Goal: Information Seeking & Learning: Learn about a topic

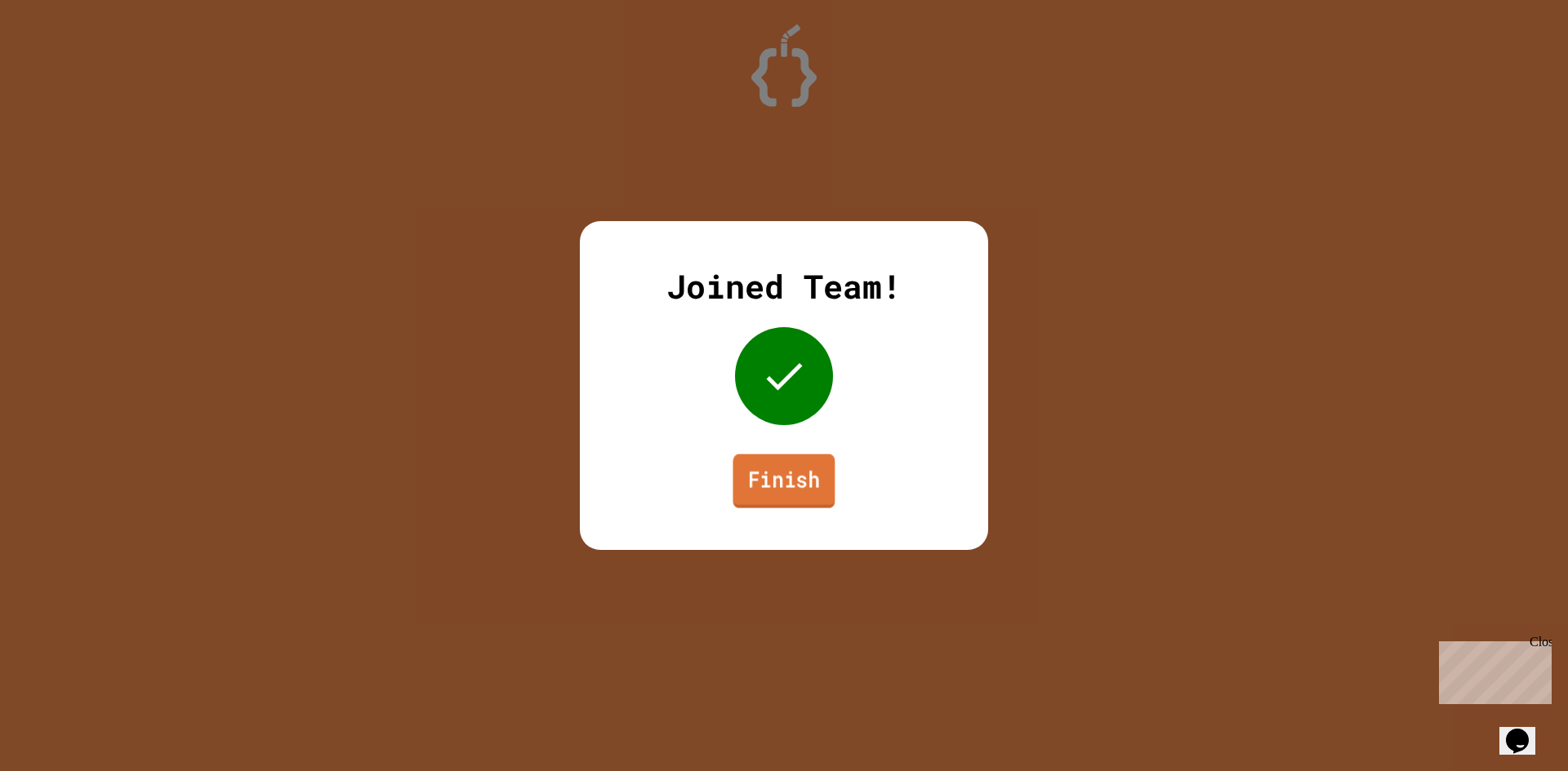
click at [782, 493] on link "Finish" at bounding box center [785, 482] width 102 height 54
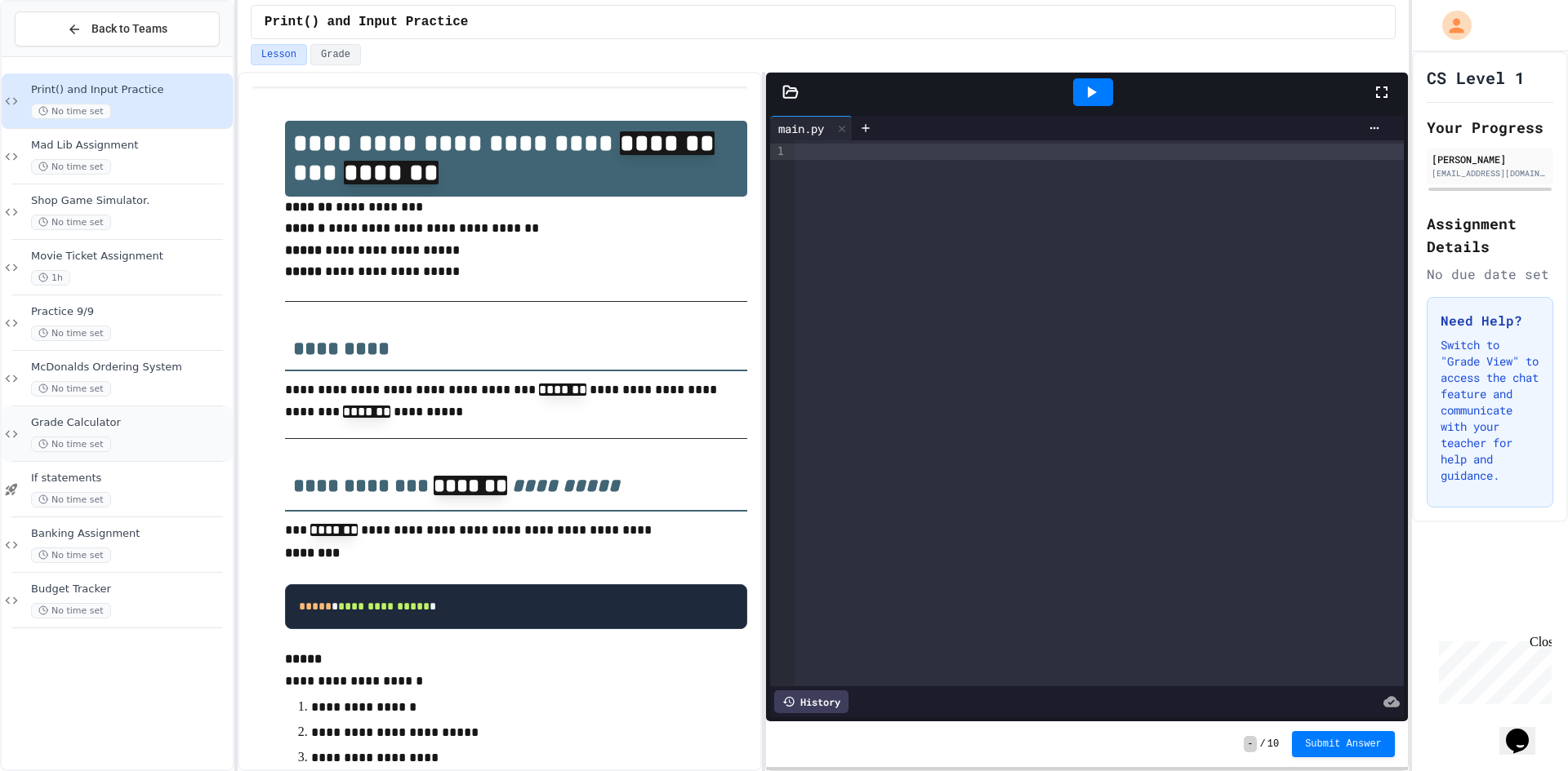
click at [132, 442] on div "No time set" at bounding box center [130, 445] width 199 height 15
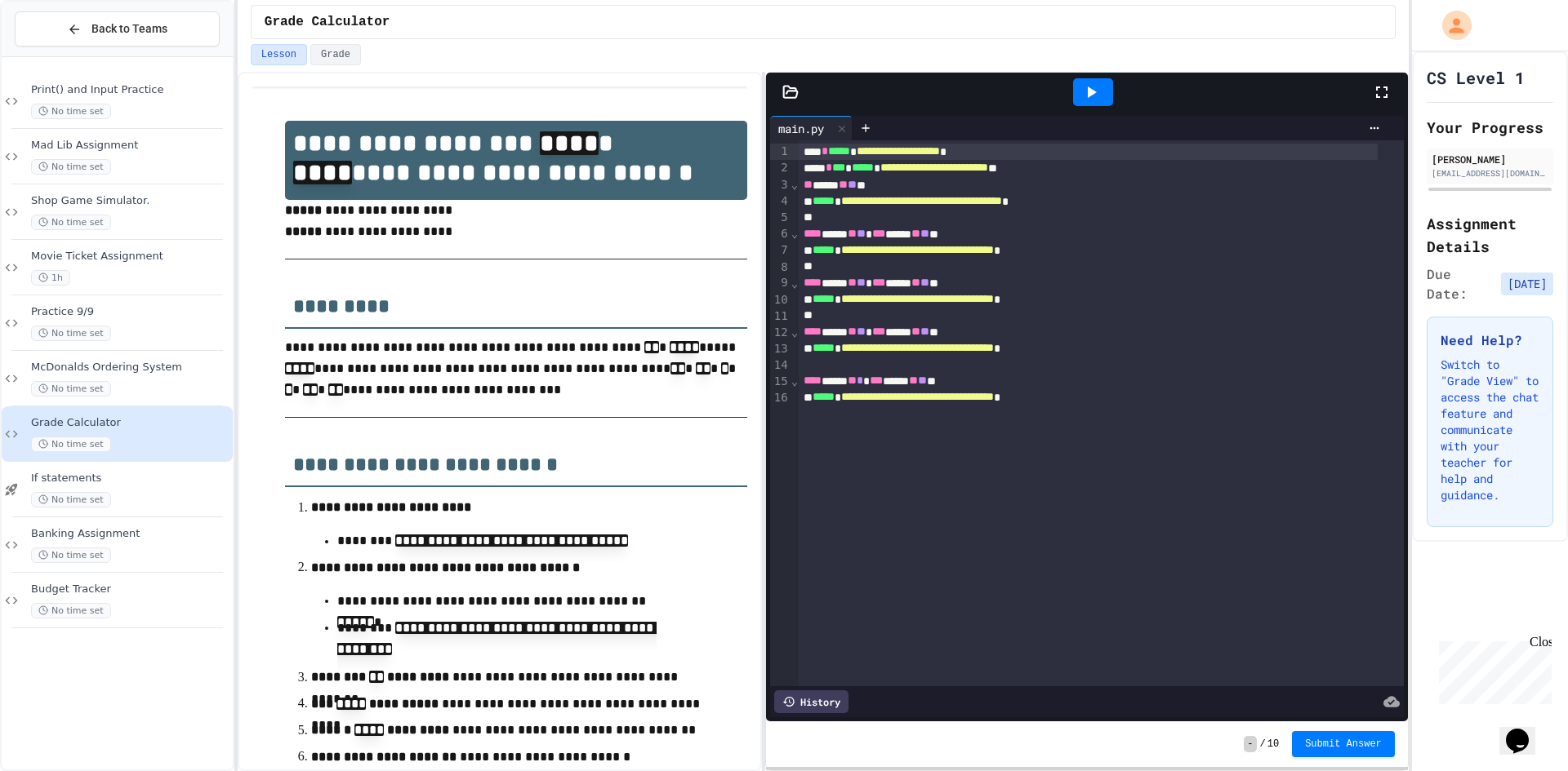
click at [1379, 85] on icon at bounding box center [1382, 92] width 19 height 19
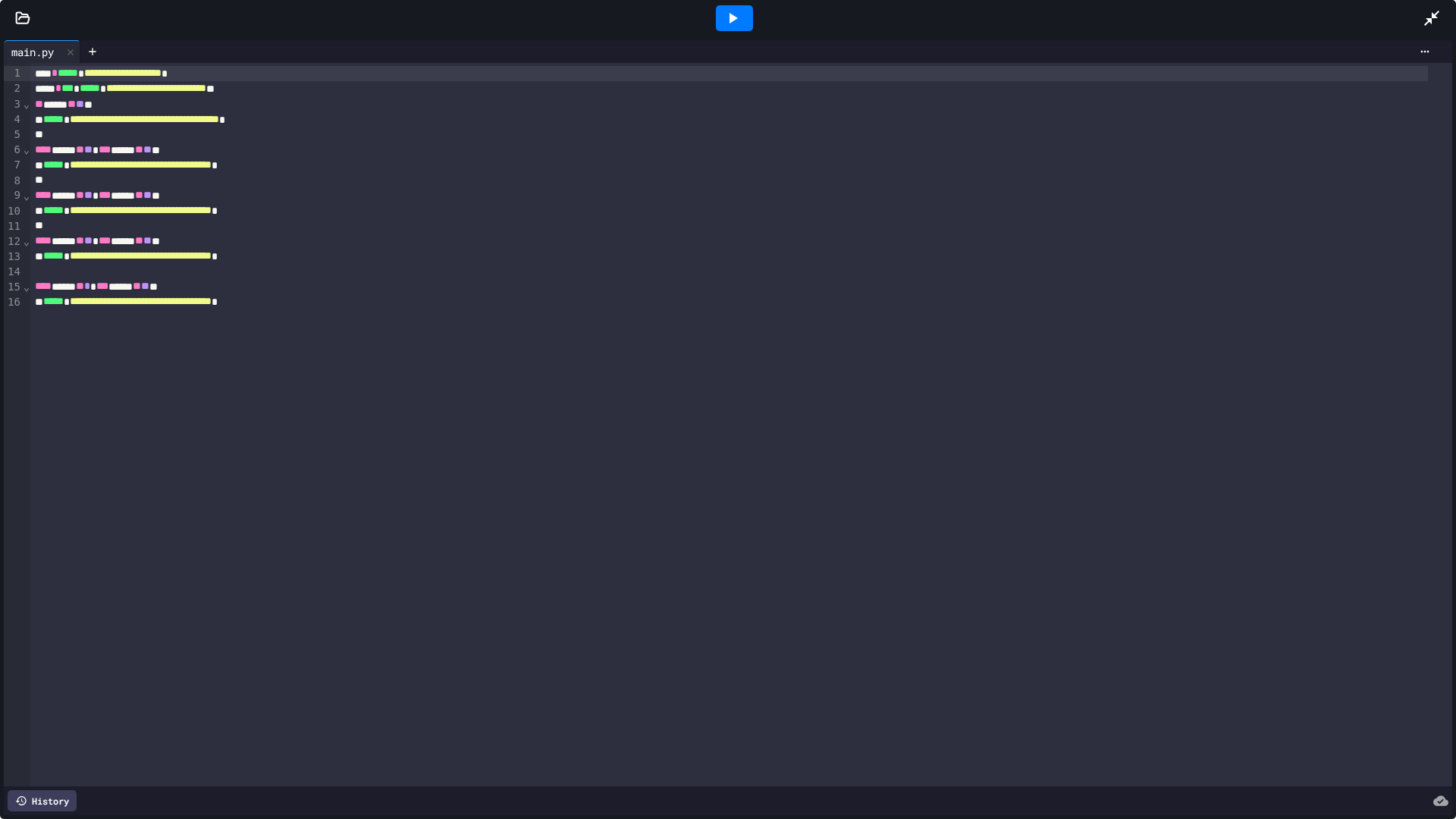
click at [742, 13] on div at bounding box center [734, 18] width 37 height 26
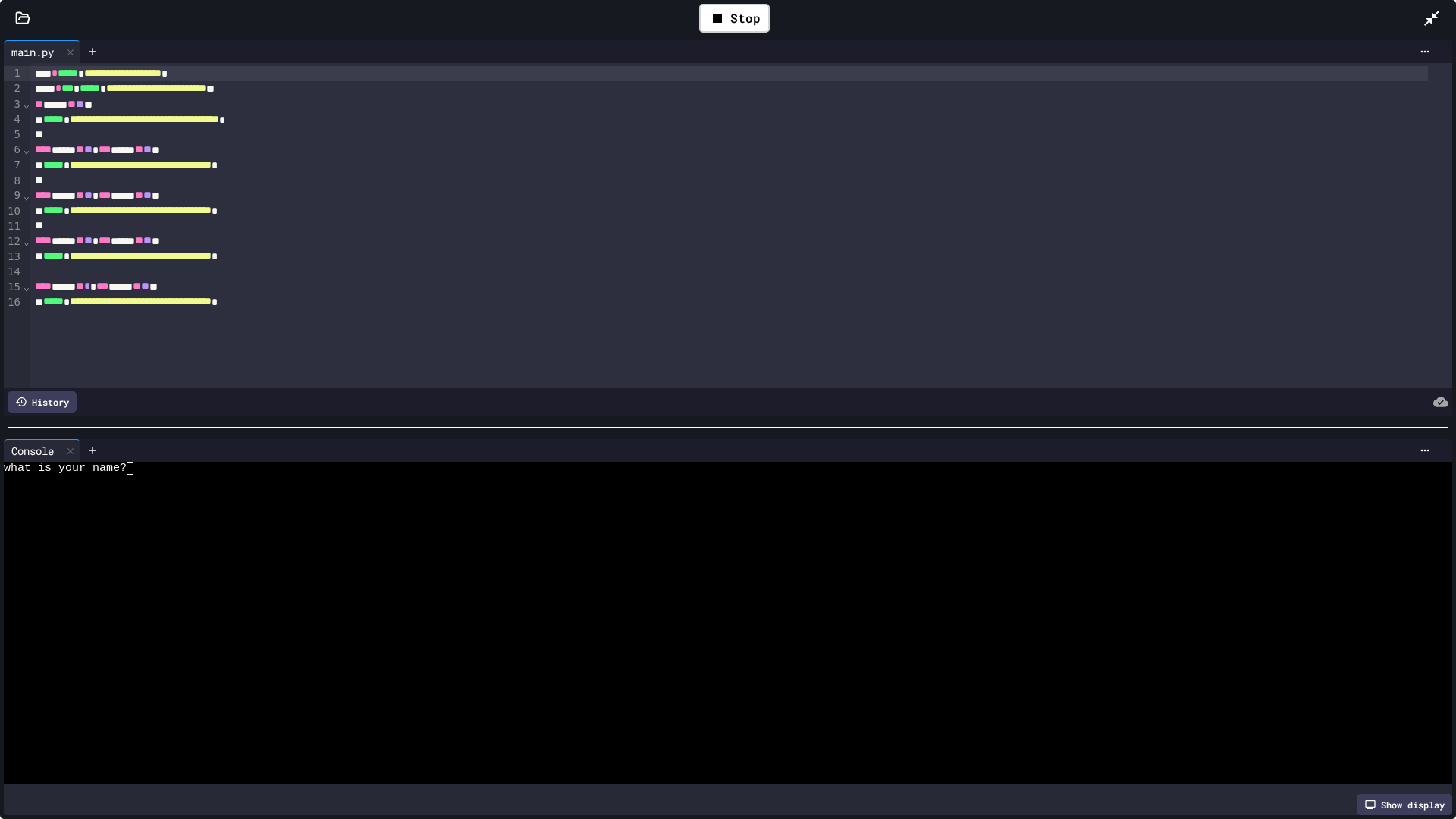
click at [396, 544] on div at bounding box center [714, 545] width 1420 height 13
type textarea "*"
click at [716, 13] on div at bounding box center [734, 18] width 37 height 26
click at [523, 513] on div at bounding box center [714, 520] width 1420 height 13
type textarea "*"
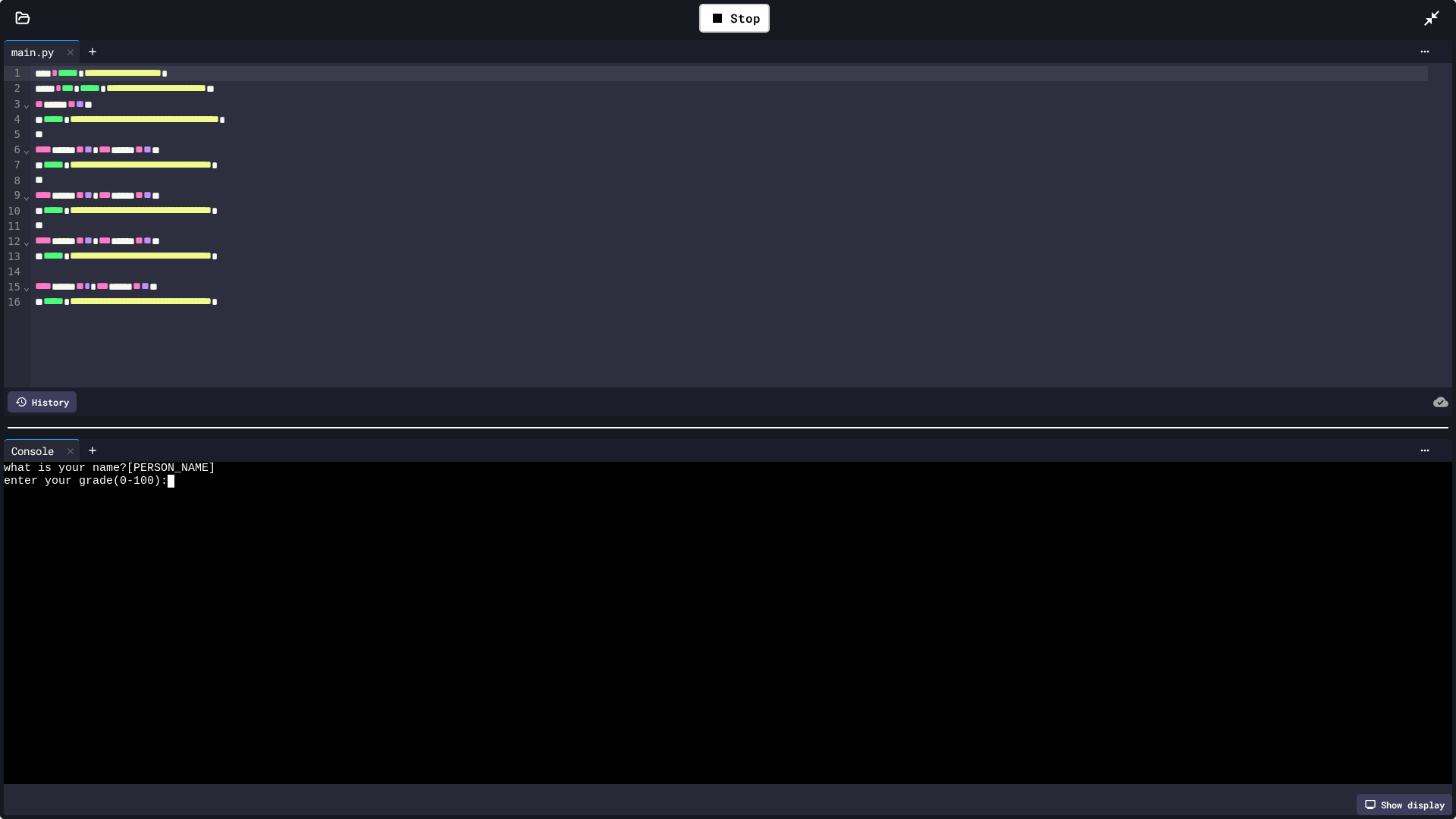
click at [242, 488] on div at bounding box center [714, 494] width 1420 height 13
click at [732, 10] on icon at bounding box center [732, 18] width 18 height 18
click at [583, 552] on div at bounding box center [714, 558] width 1420 height 13
type textarea "*"
click at [735, 9] on icon at bounding box center [732, 18] width 18 height 18
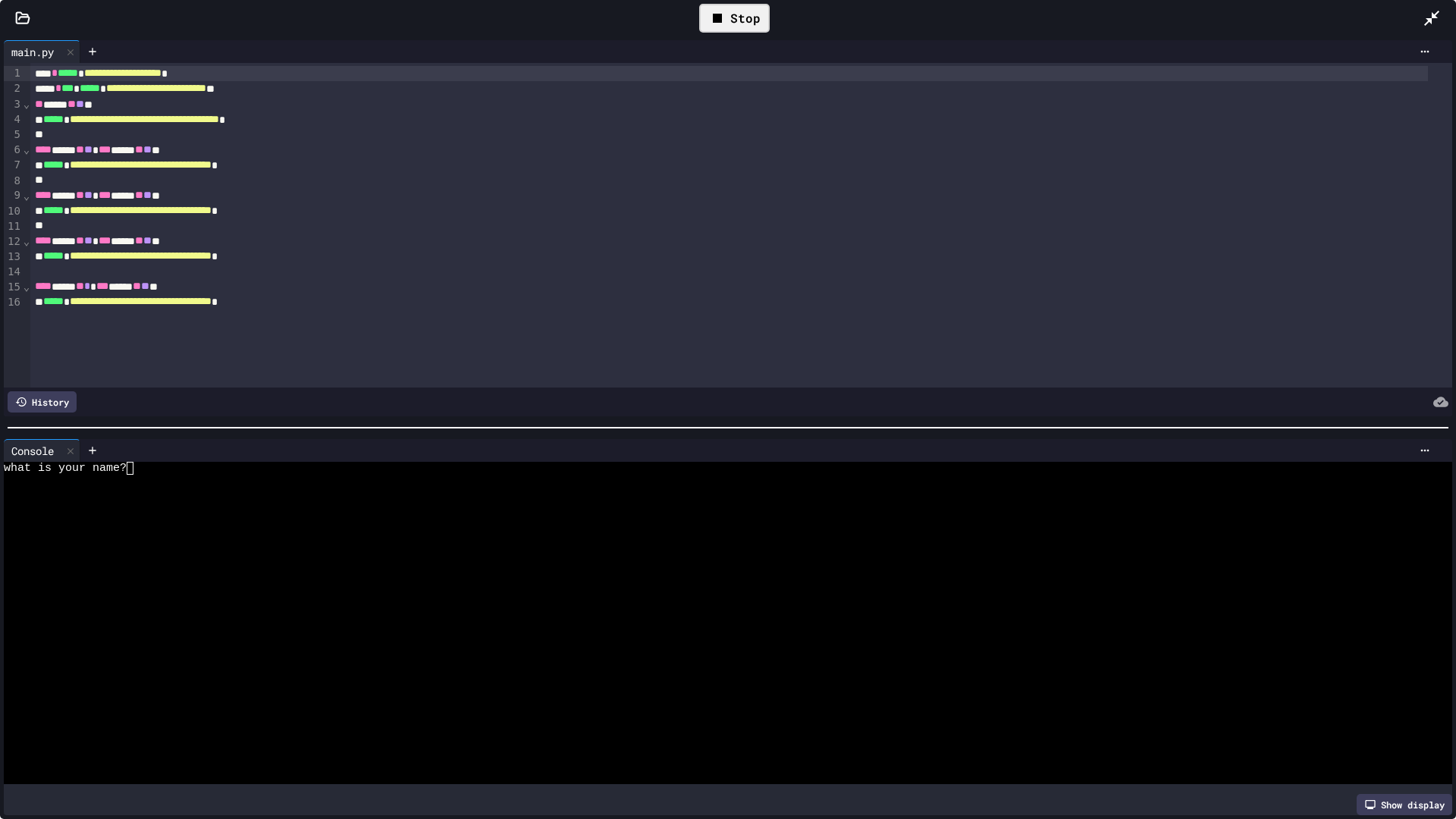
click at [161, 465] on div "what is your name?" at bounding box center [714, 468] width 1420 height 13
click at [724, 21] on icon at bounding box center [732, 18] width 18 height 18
click at [186, 462] on div "what is your name?" at bounding box center [714, 468] width 1420 height 13
click at [722, 17] on div at bounding box center [734, 18] width 37 height 26
click at [165, 475] on div at bounding box center [714, 481] width 1420 height 13
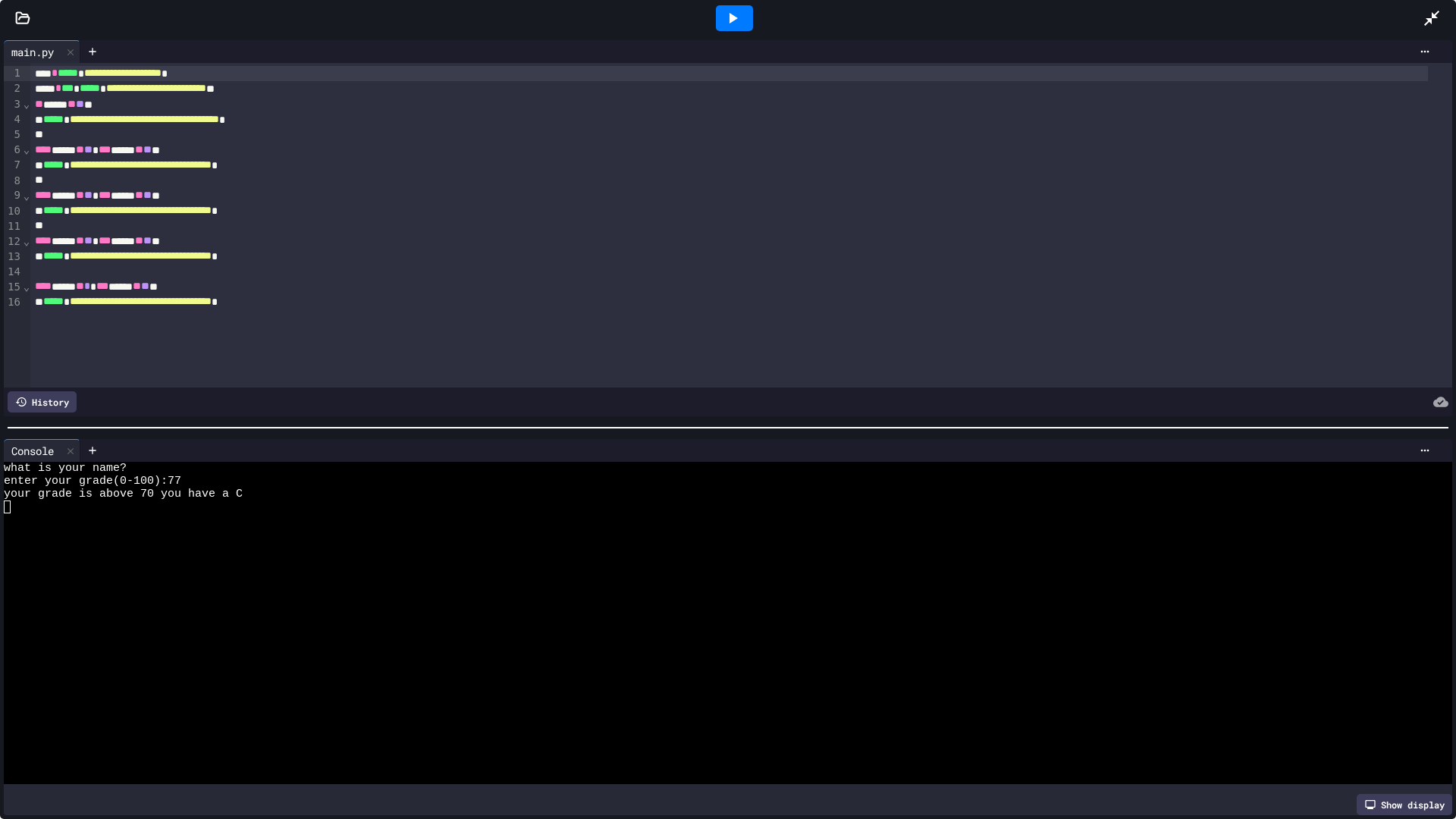
click at [719, 22] on div at bounding box center [734, 18] width 37 height 26
click at [244, 465] on div "what is your name?" at bounding box center [714, 468] width 1420 height 13
click at [741, 8] on div at bounding box center [734, 18] width 37 height 26
click at [181, 479] on div at bounding box center [714, 481] width 1420 height 13
drag, startPoint x: 214, startPoint y: 292, endPoint x: 23, endPoint y: 288, distance: 191.0
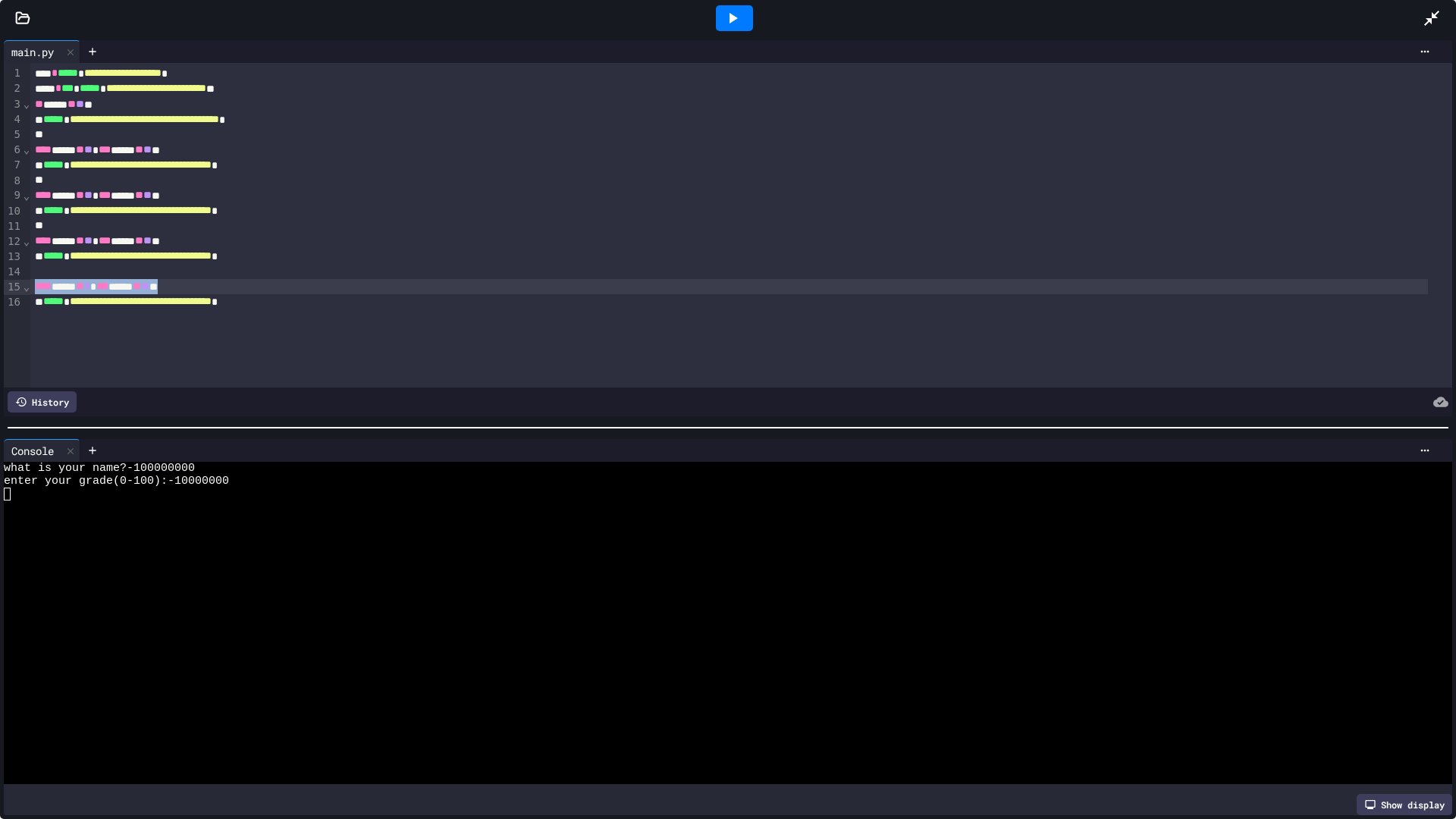
click at [23, 288] on div "**********" at bounding box center [728, 225] width 1449 height 324
click at [354, 308] on div "**********" at bounding box center [729, 301] width 1398 height 15
click at [50, 288] on div "****" at bounding box center [729, 286] width 1398 height 15
click at [349, 306] on div "**********" at bounding box center [729, 301] width 1398 height 15
click at [737, 22] on icon at bounding box center [732, 18] width 18 height 18
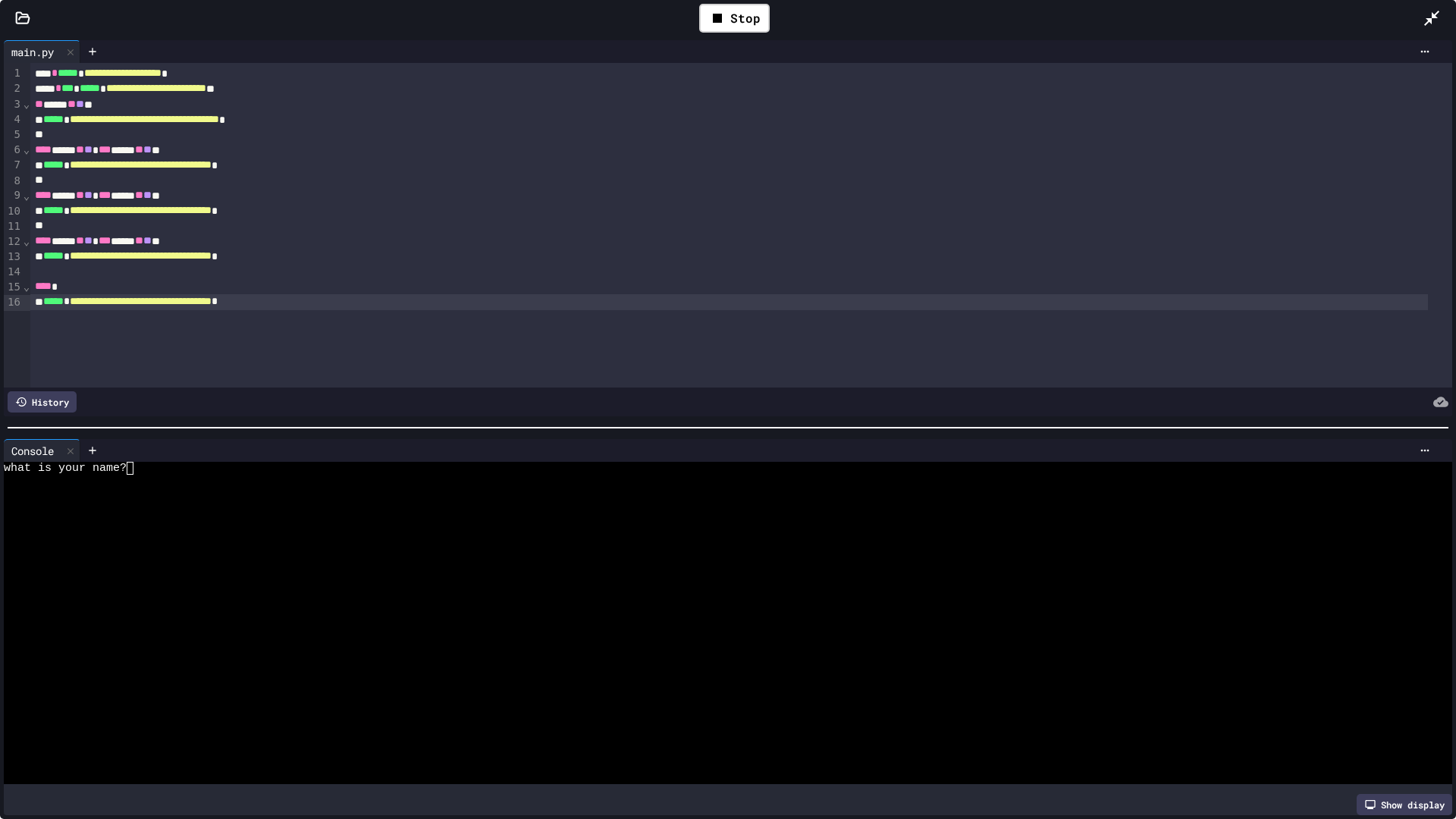
click at [255, 487] on div at bounding box center [714, 494] width 1420 height 13
click at [1425, 8] on div at bounding box center [1439, 18] width 33 height 41
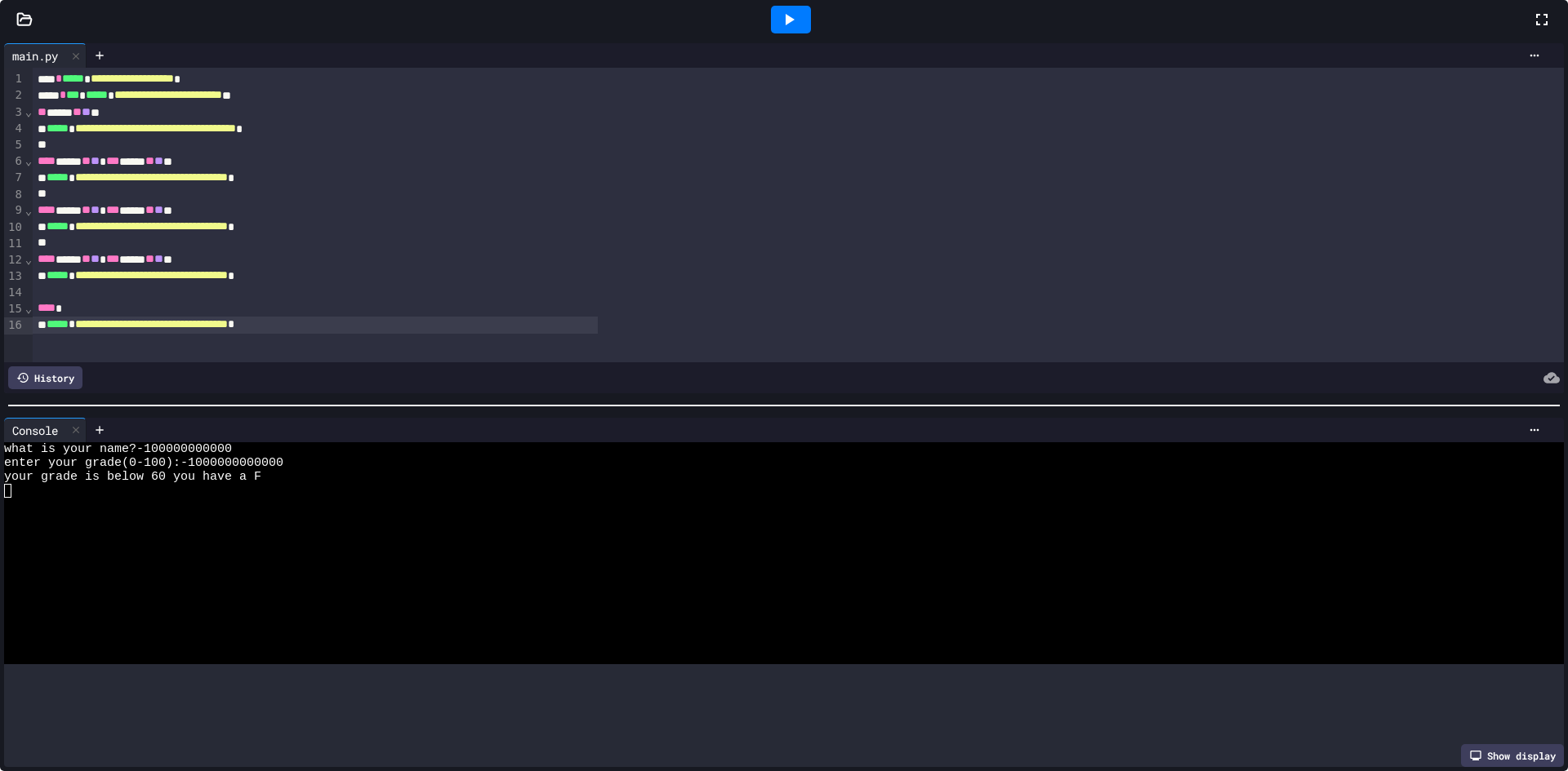
scroll to position [58, 0]
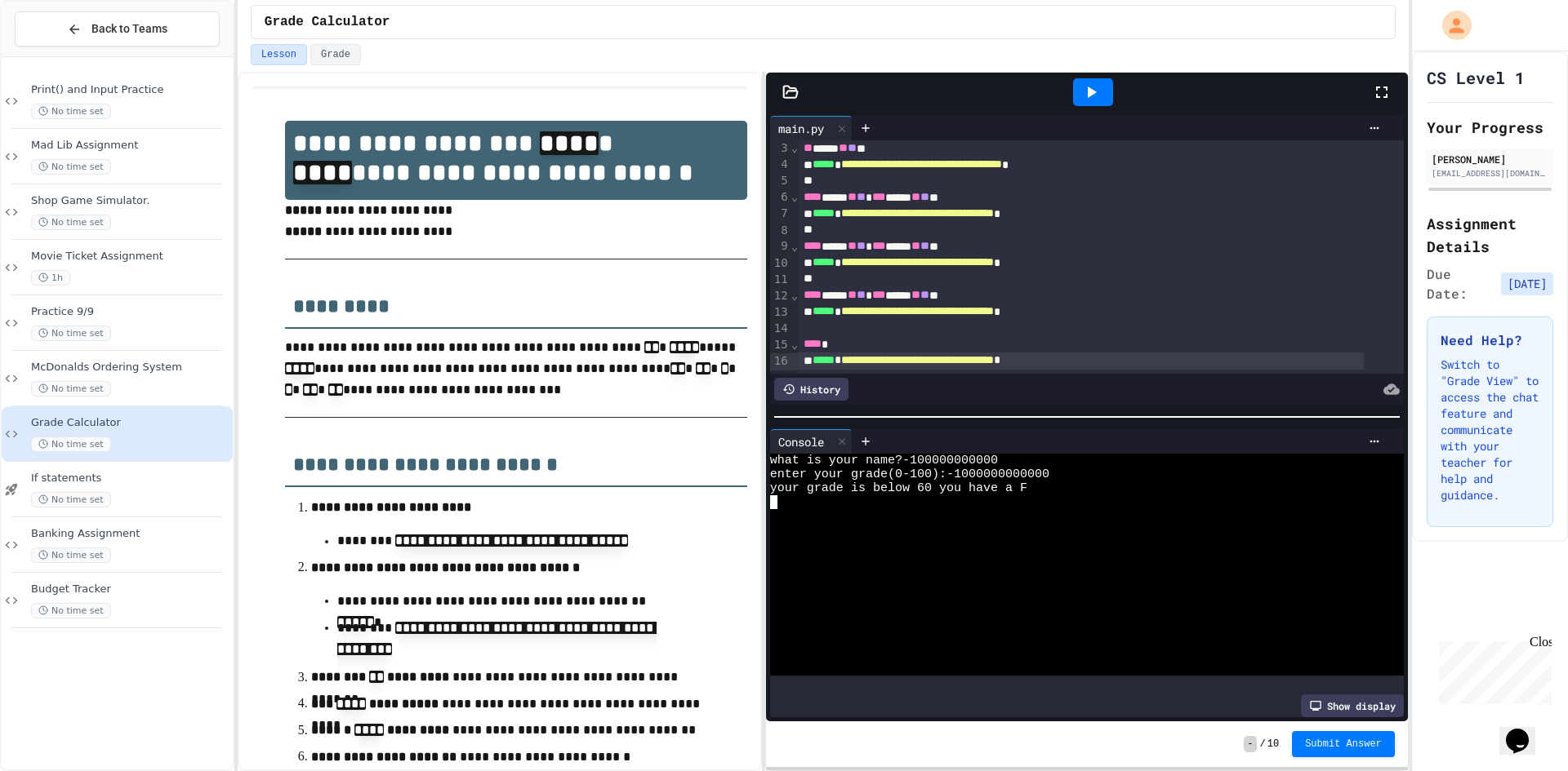
click at [1031, 454] on div "what is your name?-100000000000" at bounding box center [1072, 460] width 602 height 14
click at [1083, 69] on div "Lesson Grade" at bounding box center [823, 58] width 1171 height 28
click at [1092, 73] on div at bounding box center [1093, 93] width 56 height 44
click at [1089, 90] on icon at bounding box center [1092, 93] width 9 height 12
click at [938, 483] on div at bounding box center [1072, 488] width 602 height 14
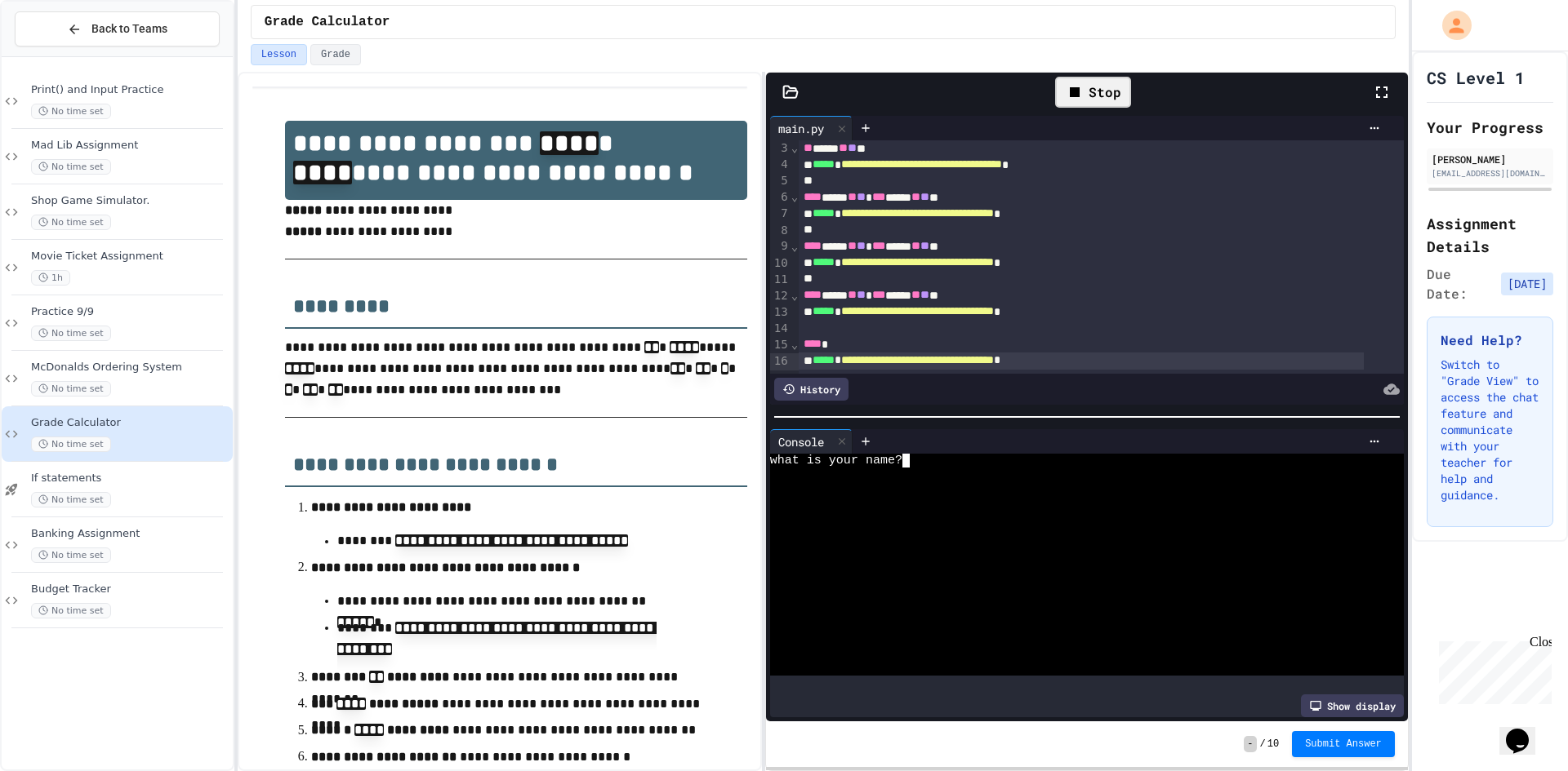
type textarea "*"
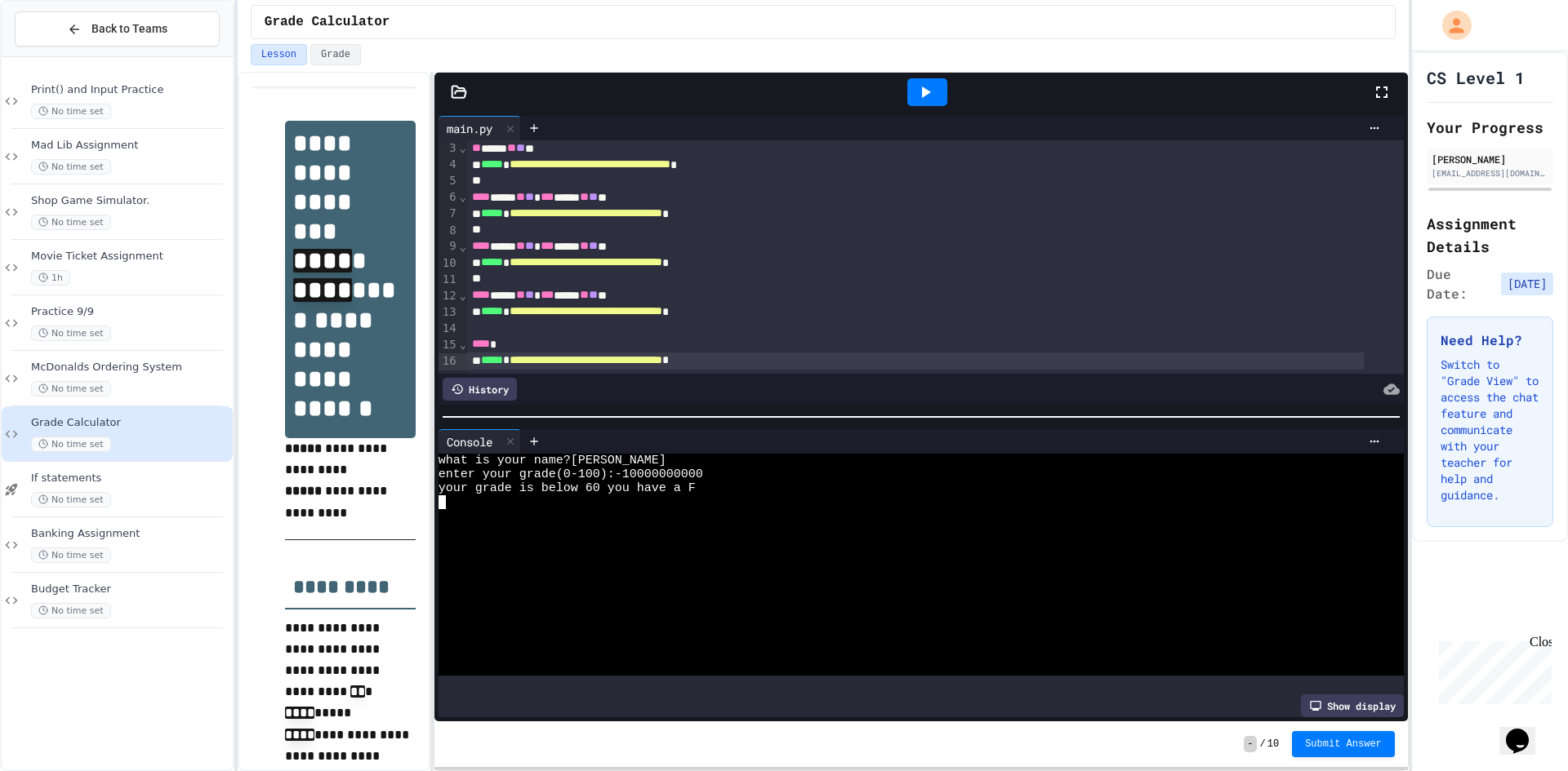
click at [434, 247] on div "**********" at bounding box center [823, 421] width 1171 height 700
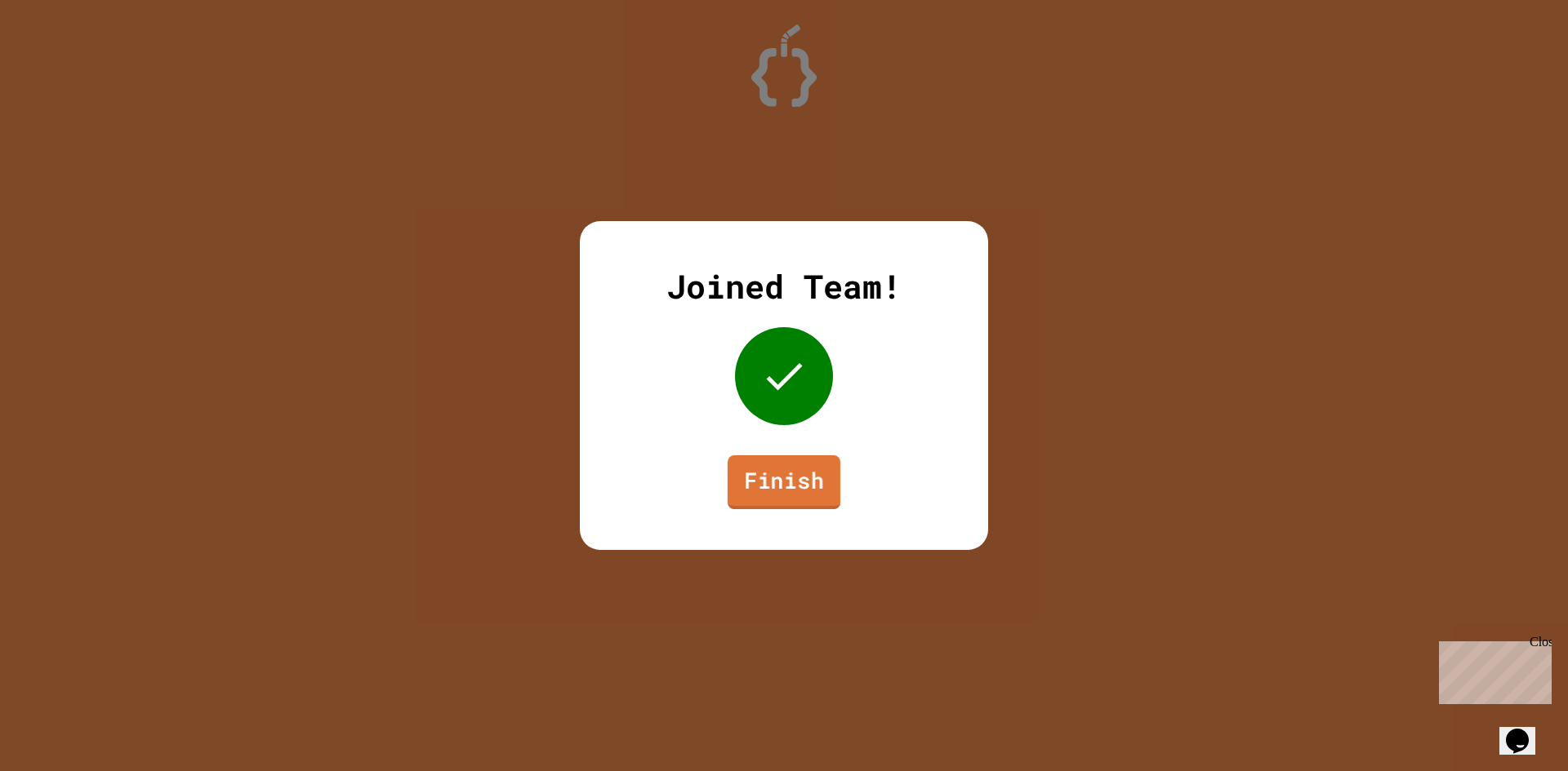
click at [800, 504] on link "Finish" at bounding box center [784, 482] width 113 height 54
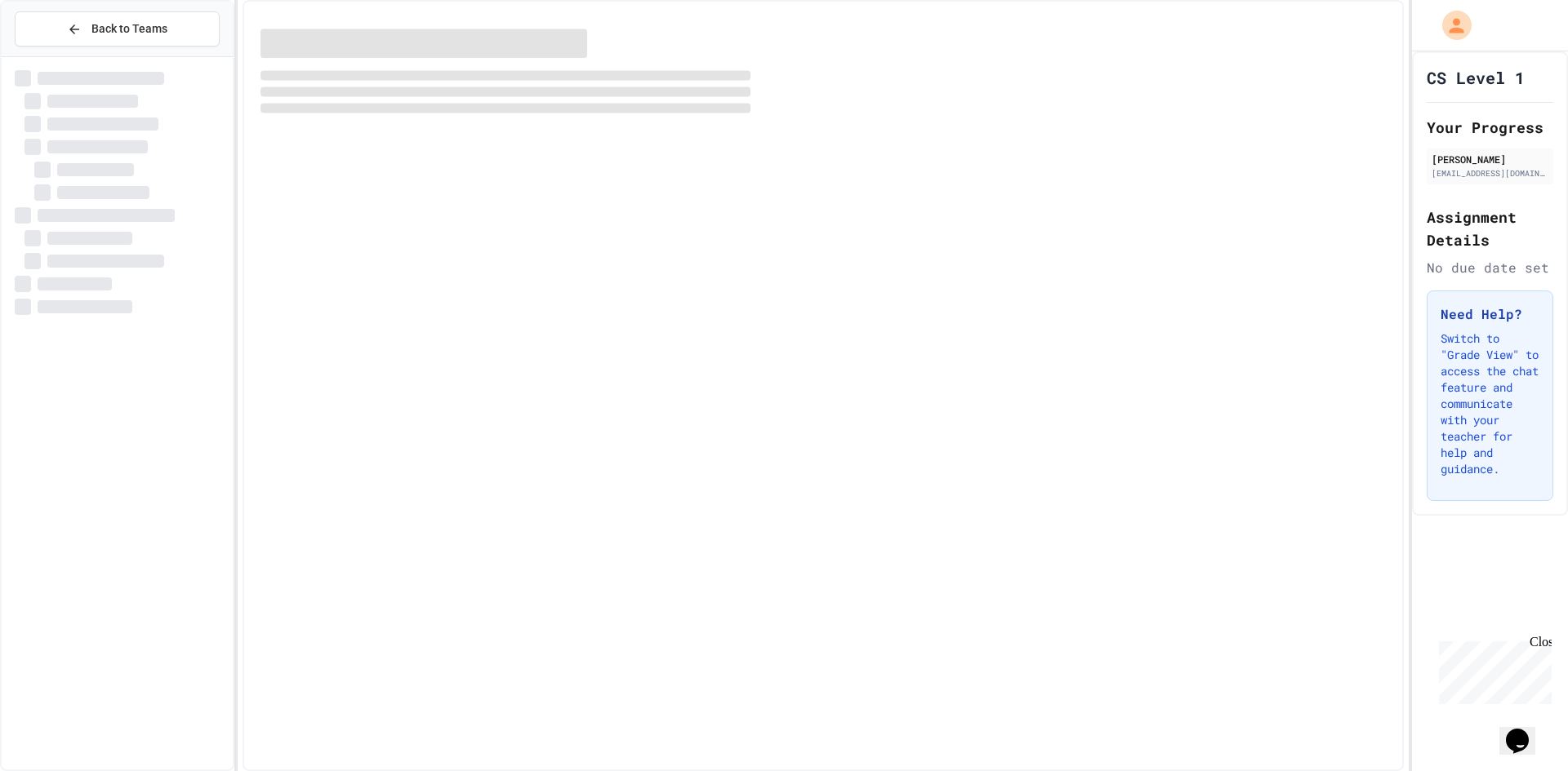
drag, startPoint x: 800, startPoint y: 504, endPoint x: 779, endPoint y: 496, distance: 22.5
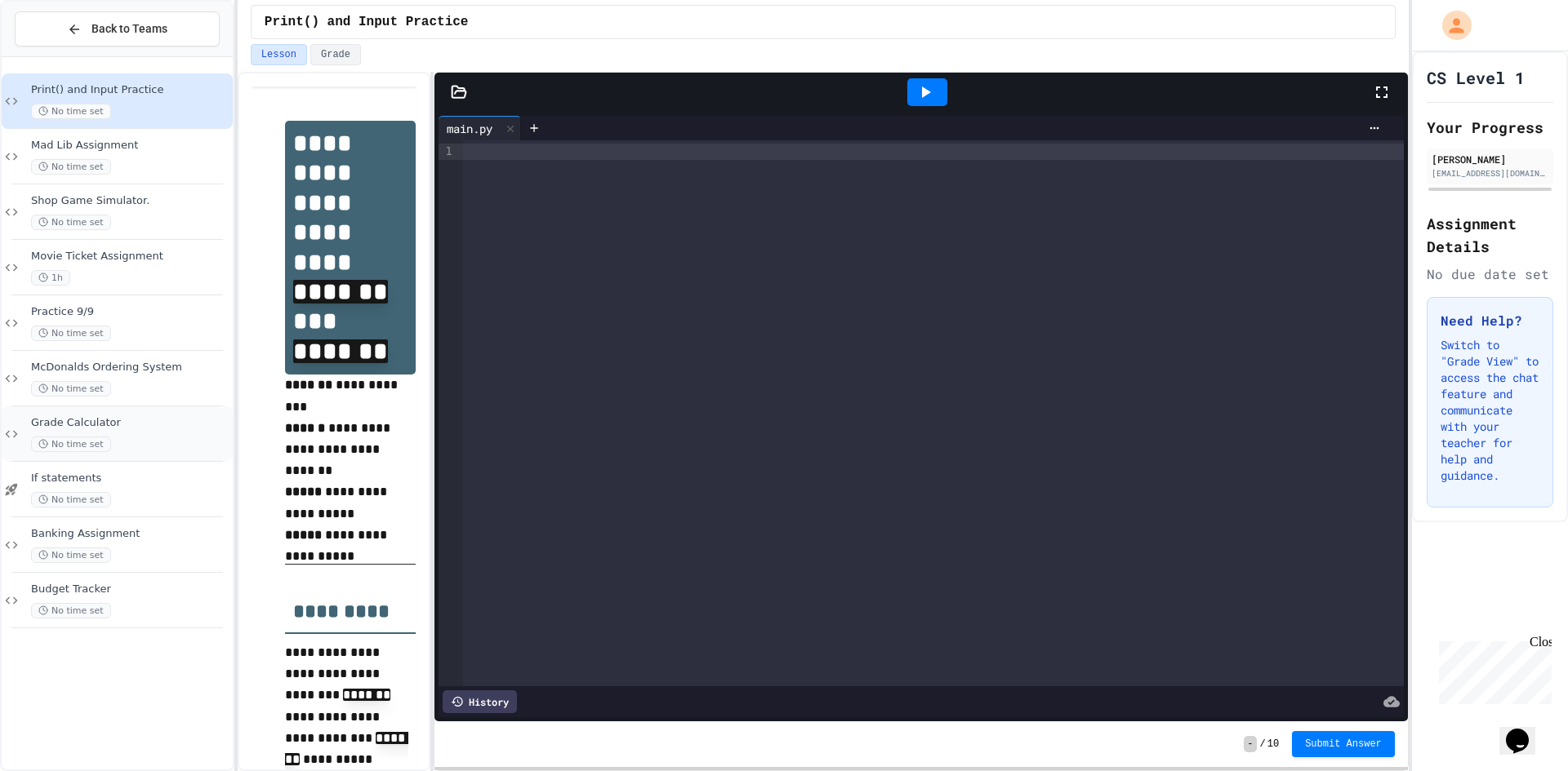
click at [138, 452] on div "No time set" at bounding box center [130, 445] width 199 height 15
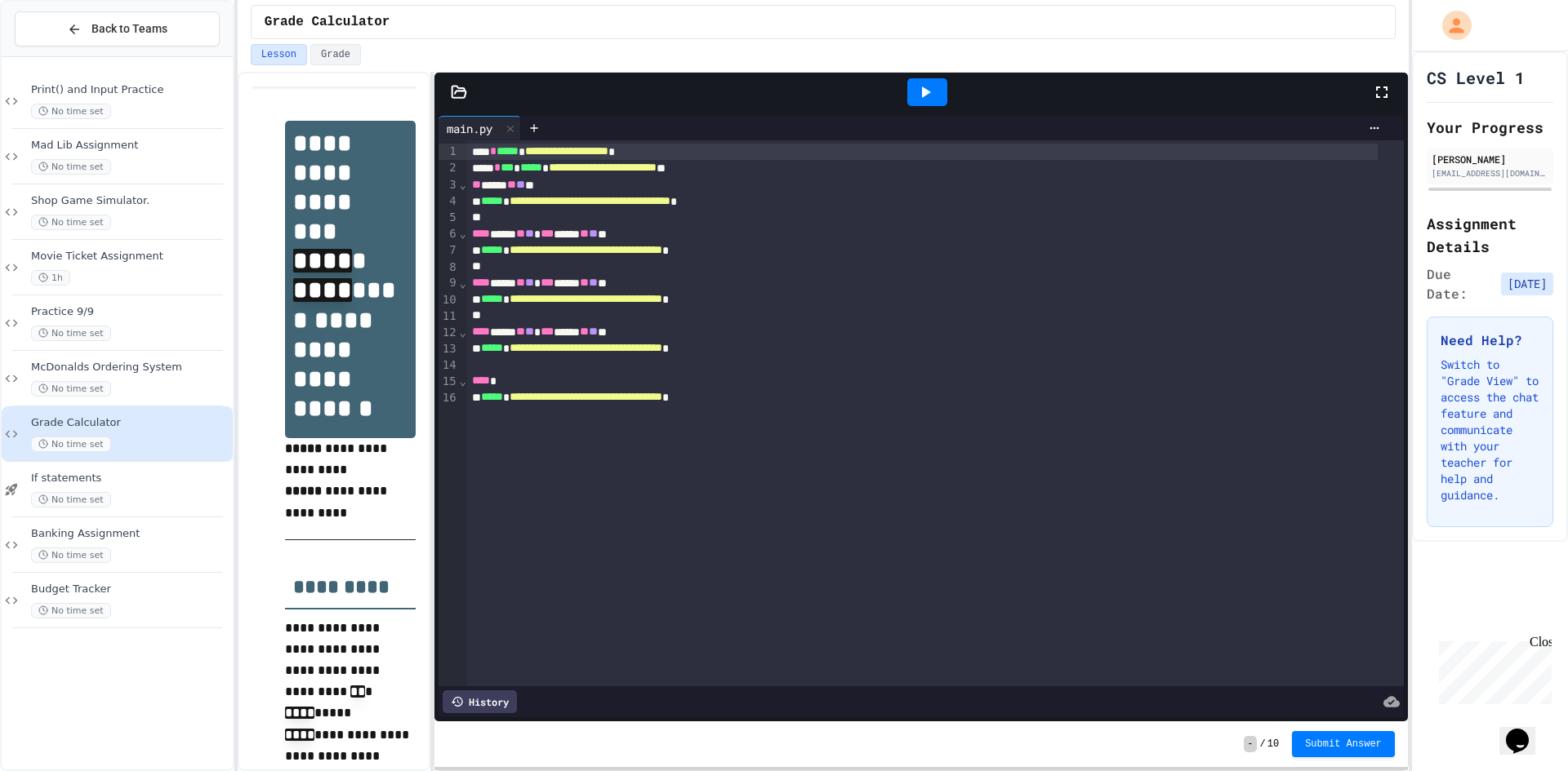
click at [1386, 101] on icon at bounding box center [1382, 92] width 19 height 19
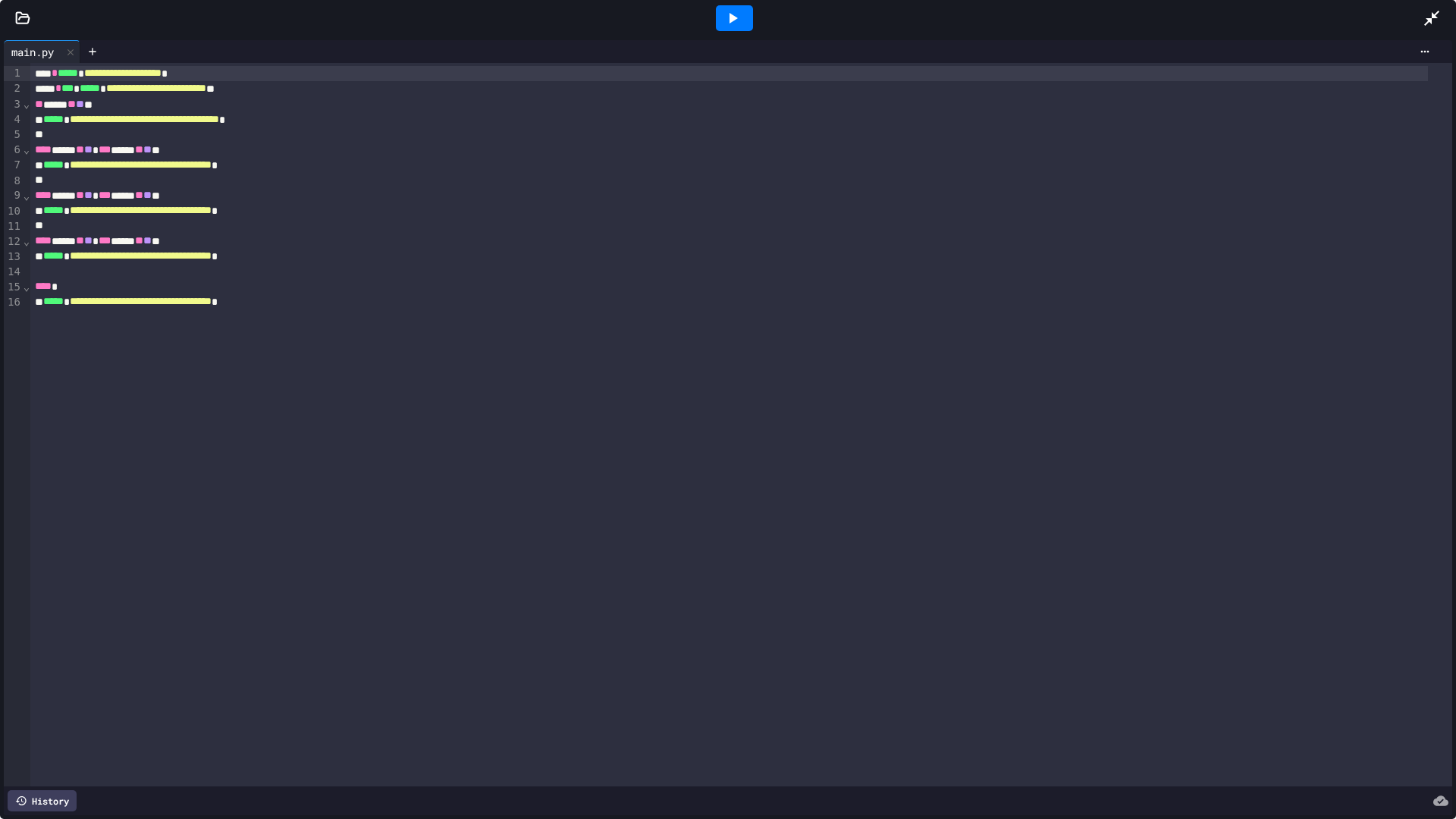
click at [1434, 16] on icon at bounding box center [1432, 18] width 15 height 15
